Goal: Transaction & Acquisition: Purchase product/service

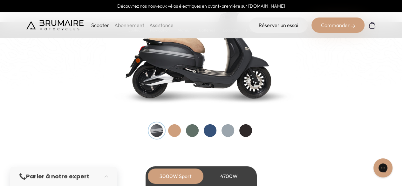
scroll to position [684, 0]
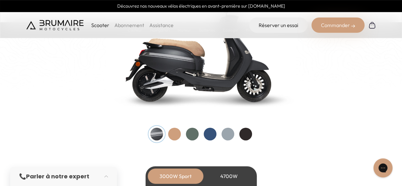
click at [249, 139] on div at bounding box center [245, 134] width 13 height 13
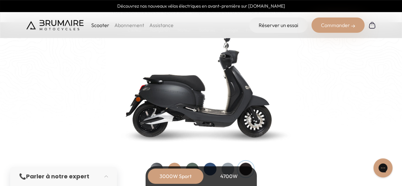
scroll to position [658, 0]
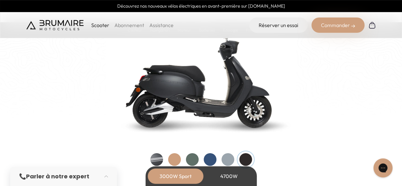
click at [227, 157] on div at bounding box center [227, 159] width 13 height 13
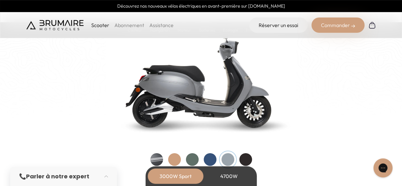
click at [212, 158] on div at bounding box center [210, 159] width 13 height 13
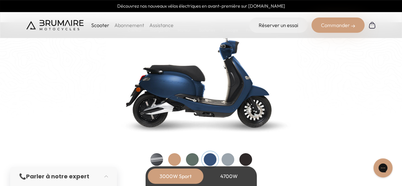
click at [198, 157] on div at bounding box center [192, 159] width 13 height 13
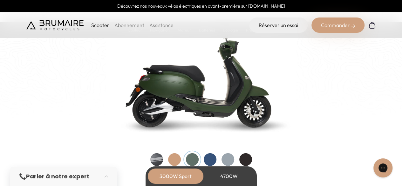
click at [179, 157] on div at bounding box center [174, 159] width 13 height 13
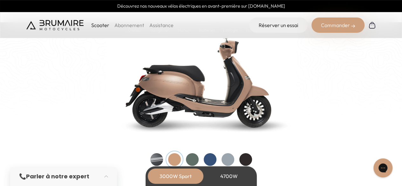
click at [159, 155] on div at bounding box center [156, 159] width 13 height 13
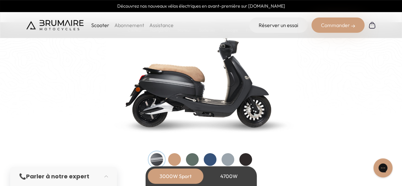
click at [246, 157] on div at bounding box center [245, 159] width 13 height 13
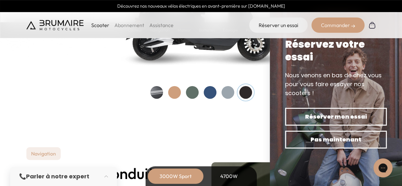
scroll to position [731, 0]
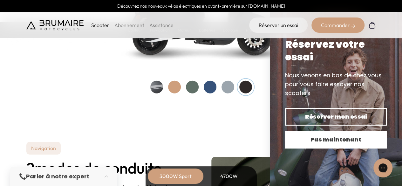
click at [316, 134] on button "Pas maintenant" at bounding box center [336, 140] width 102 height 18
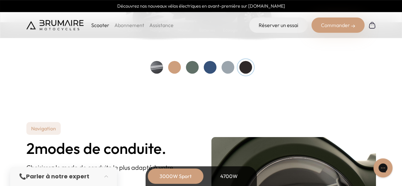
scroll to position [751, 0]
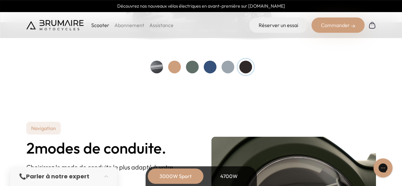
click at [102, 25] on p "Scooter" at bounding box center [100, 25] width 18 height 8
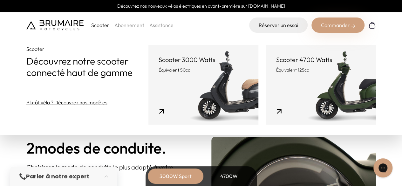
click at [187, 90] on link "Scooter 3000 Watts Équivalent 50cc" at bounding box center [203, 84] width 110 height 79
click at [161, 110] on link "Scooter 3000 Watts Équivalent 50cc" at bounding box center [203, 84] width 110 height 79
click at [227, 92] on link "Scooter 3000 Watts Équivalent 50cc" at bounding box center [203, 84] width 110 height 79
click at [156, 146] on h2 "2 modes de conduite." at bounding box center [108, 147] width 165 height 17
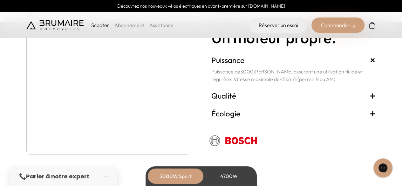
scroll to position [1128, 0]
click at [239, 98] on h3 "Qualité +" at bounding box center [293, 96] width 165 height 10
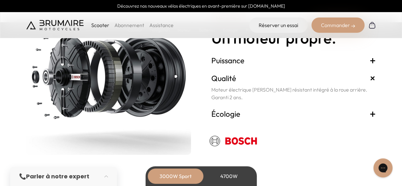
click at [227, 111] on h3 "Écologie +" at bounding box center [293, 114] width 165 height 10
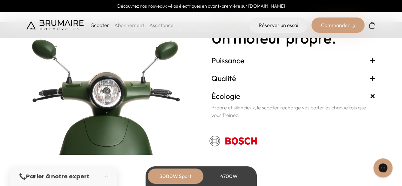
click at [231, 79] on h3 "Qualité +" at bounding box center [293, 78] width 165 height 10
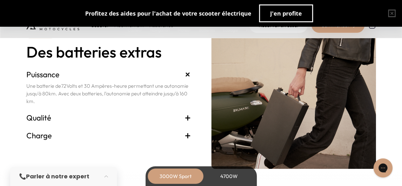
scroll to position [1317, 0]
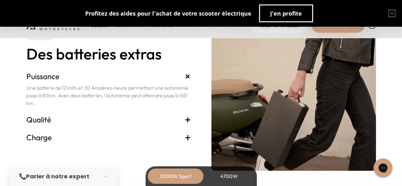
click at [55, 122] on h3 "Qualité +" at bounding box center [108, 119] width 165 height 10
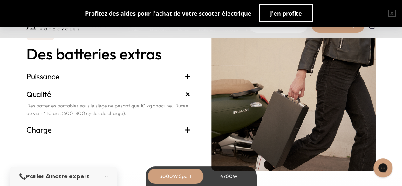
click at [52, 132] on h3 "Charge +" at bounding box center [108, 130] width 165 height 10
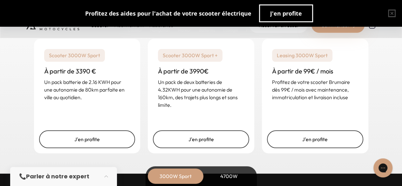
scroll to position [1563, 0]
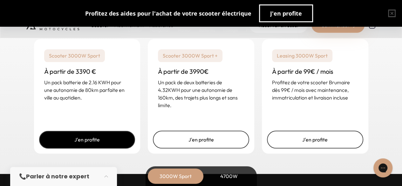
click at [100, 137] on link "J'en profite" at bounding box center [87, 140] width 96 height 18
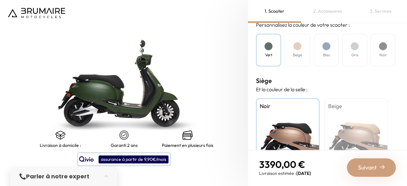
scroll to position [207, 0]
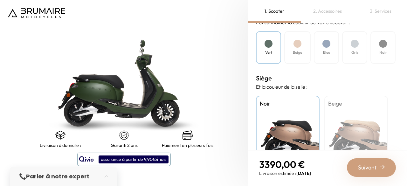
click at [383, 50] on h4 "Noir" at bounding box center [383, 53] width 8 height 6
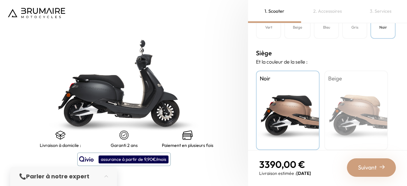
scroll to position [232, 0]
click at [358, 117] on div "Beige" at bounding box center [356, 110] width 64 height 79
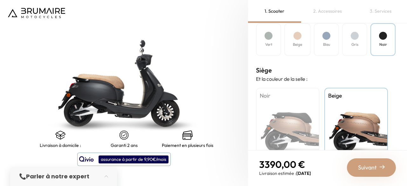
scroll to position [215, 0]
click at [305, 50] on div "Beige" at bounding box center [297, 40] width 26 height 33
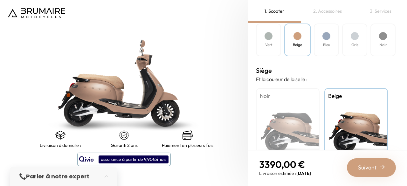
click at [351, 116] on div "Beige" at bounding box center [356, 127] width 64 height 79
click at [309, 119] on div "Noir" at bounding box center [288, 127] width 64 height 79
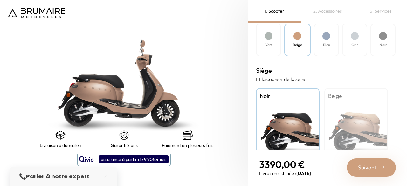
click at [379, 45] on div "Noir" at bounding box center [382, 40] width 25 height 33
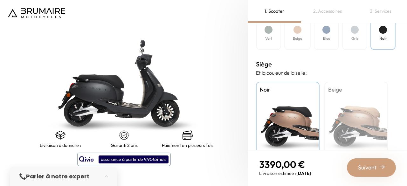
scroll to position [230, 0]
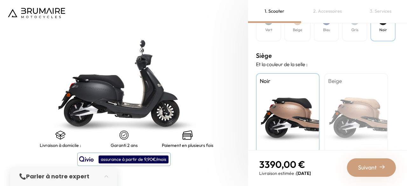
click at [352, 40] on div "Gris" at bounding box center [354, 25] width 25 height 33
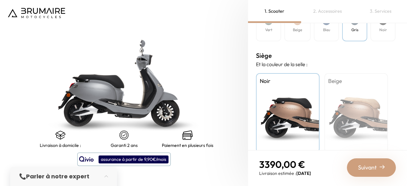
click at [349, 99] on div "Beige" at bounding box center [356, 112] width 64 height 79
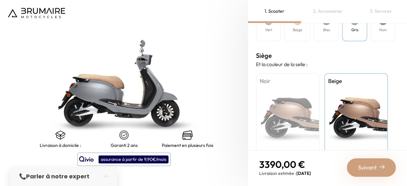
click at [327, 32] on h4 "Bleu" at bounding box center [326, 30] width 7 height 6
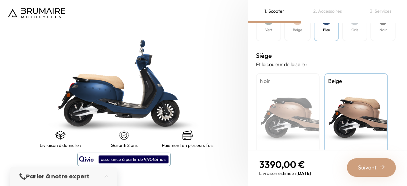
click at [345, 115] on div "Beige" at bounding box center [356, 112] width 64 height 79
click at [269, 34] on div "Vert" at bounding box center [268, 25] width 25 height 33
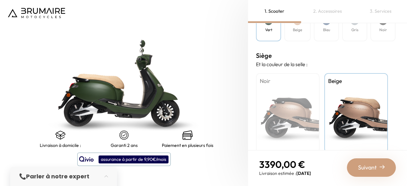
click at [298, 112] on div "Noir" at bounding box center [288, 112] width 64 height 79
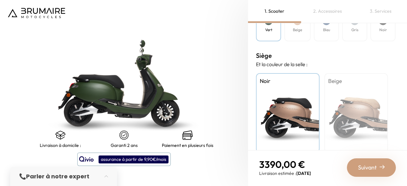
click at [377, 35] on div "Noir" at bounding box center [382, 25] width 25 height 33
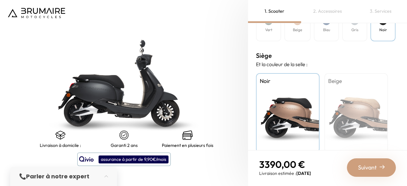
click at [349, 108] on div "Beige" at bounding box center [356, 112] width 64 height 79
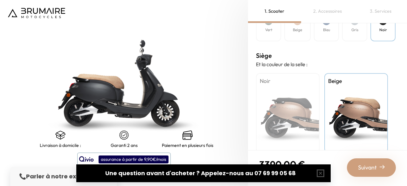
click at [282, 109] on div "Noir" at bounding box center [288, 112] width 64 height 79
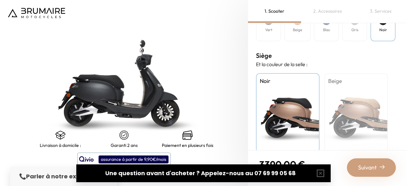
scroll to position [240, 0]
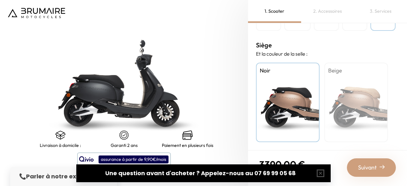
click at [355, 161] on div "Suivant" at bounding box center [371, 167] width 49 height 18
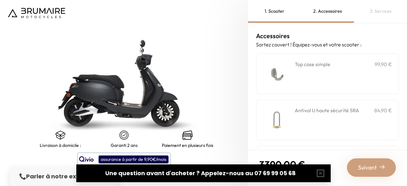
scroll to position [5, 0]
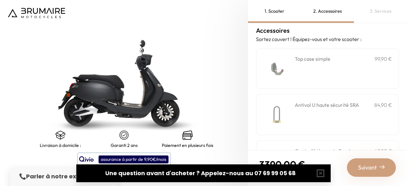
click at [308, 64] on div "**********" at bounding box center [343, 68] width 97 height 27
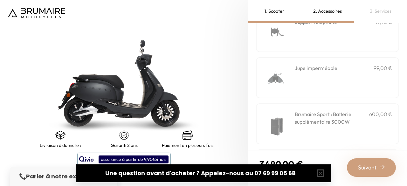
scroll to position [234, 0]
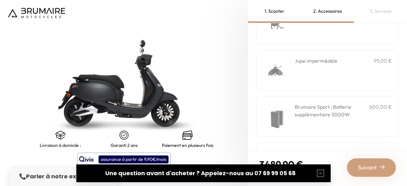
click at [322, 76] on div "Jupe imperméable 99,00 €" at bounding box center [343, 70] width 97 height 27
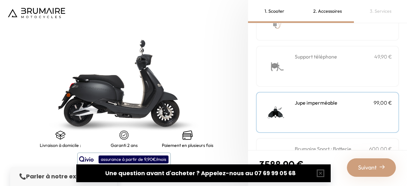
scroll to position [275, 0]
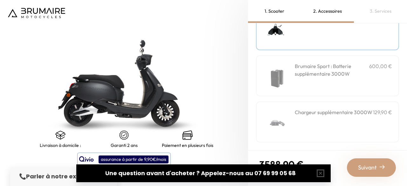
click at [363, 161] on div "Suivant" at bounding box center [371, 167] width 49 height 18
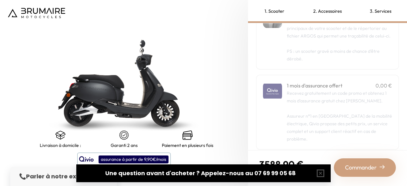
click at [335, 110] on p "Recevez gratuitement un code promo et obtenez 1 mois d'assurance gratuit chez Q…" at bounding box center [339, 115] width 105 height 53
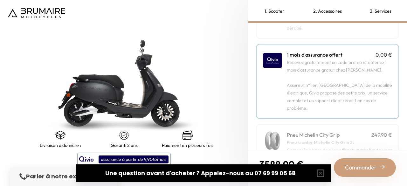
scroll to position [82, 0]
click at [343, 78] on p "Recevez gratuitement un code promo et obtenez 1 mois d'assurance gratuit chez Q…" at bounding box center [339, 85] width 105 height 53
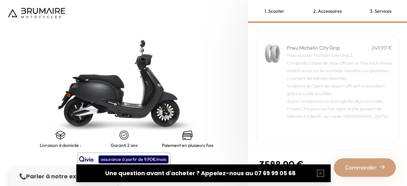
scroll to position [169, 0]
click at [356, 161] on div "Commander" at bounding box center [365, 167] width 62 height 18
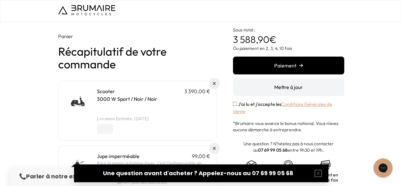
click at [250, 87] on button "Mettre à jour" at bounding box center [288, 87] width 111 height 18
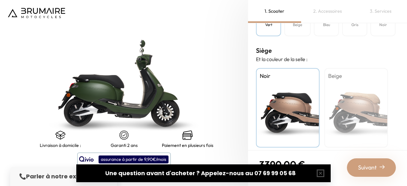
scroll to position [240, 0]
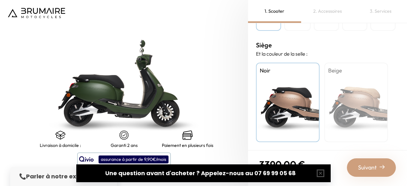
click at [366, 169] on span "Suivant" at bounding box center [367, 167] width 19 height 9
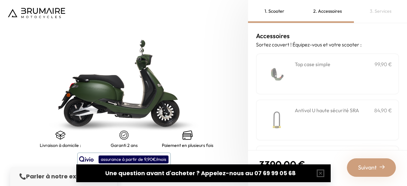
click at [355, 90] on div "**********" at bounding box center [327, 73] width 143 height 41
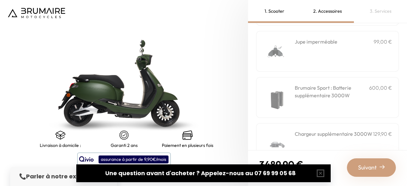
scroll to position [253, 0]
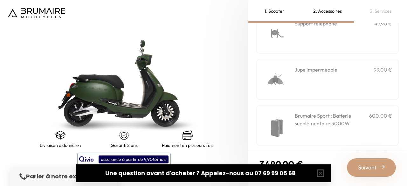
click at [327, 75] on div "Jupe imperméable 99,00 €" at bounding box center [343, 79] width 97 height 27
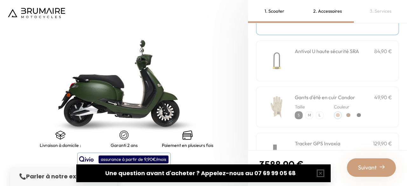
scroll to position [0, 0]
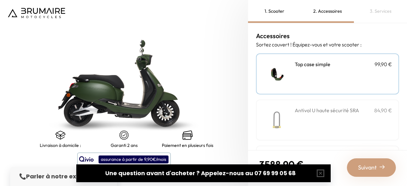
click at [361, 159] on div "Suivant" at bounding box center [371, 167] width 49 height 18
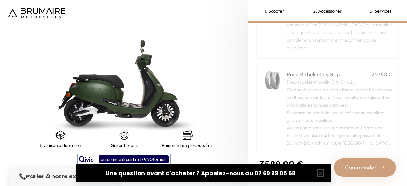
scroll to position [169, 0]
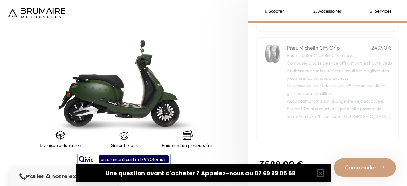
click at [356, 167] on span "Commander" at bounding box center [361, 167] width 32 height 9
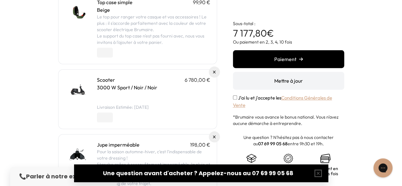
scroll to position [216, 0]
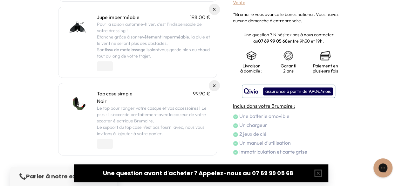
click at [297, 149] on li "Immatriculation et carte grise" at bounding box center [288, 152] width 111 height 8
drag, startPoint x: 297, startPoint y: 149, endPoint x: 231, endPoint y: 117, distance: 74.0
click at [258, 122] on li "Un chargeur" at bounding box center [288, 125] width 111 height 8
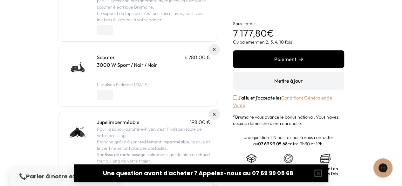
scroll to position [122, 0]
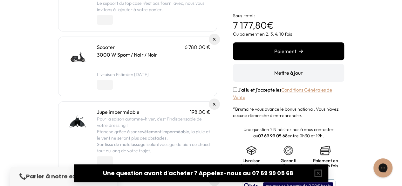
type input "*"
click at [109, 85] on input "*" at bounding box center [105, 85] width 16 height 10
click at [255, 71] on button "Mettre à jour" at bounding box center [288, 73] width 111 height 18
